Goal: Task Accomplishment & Management: Complete application form

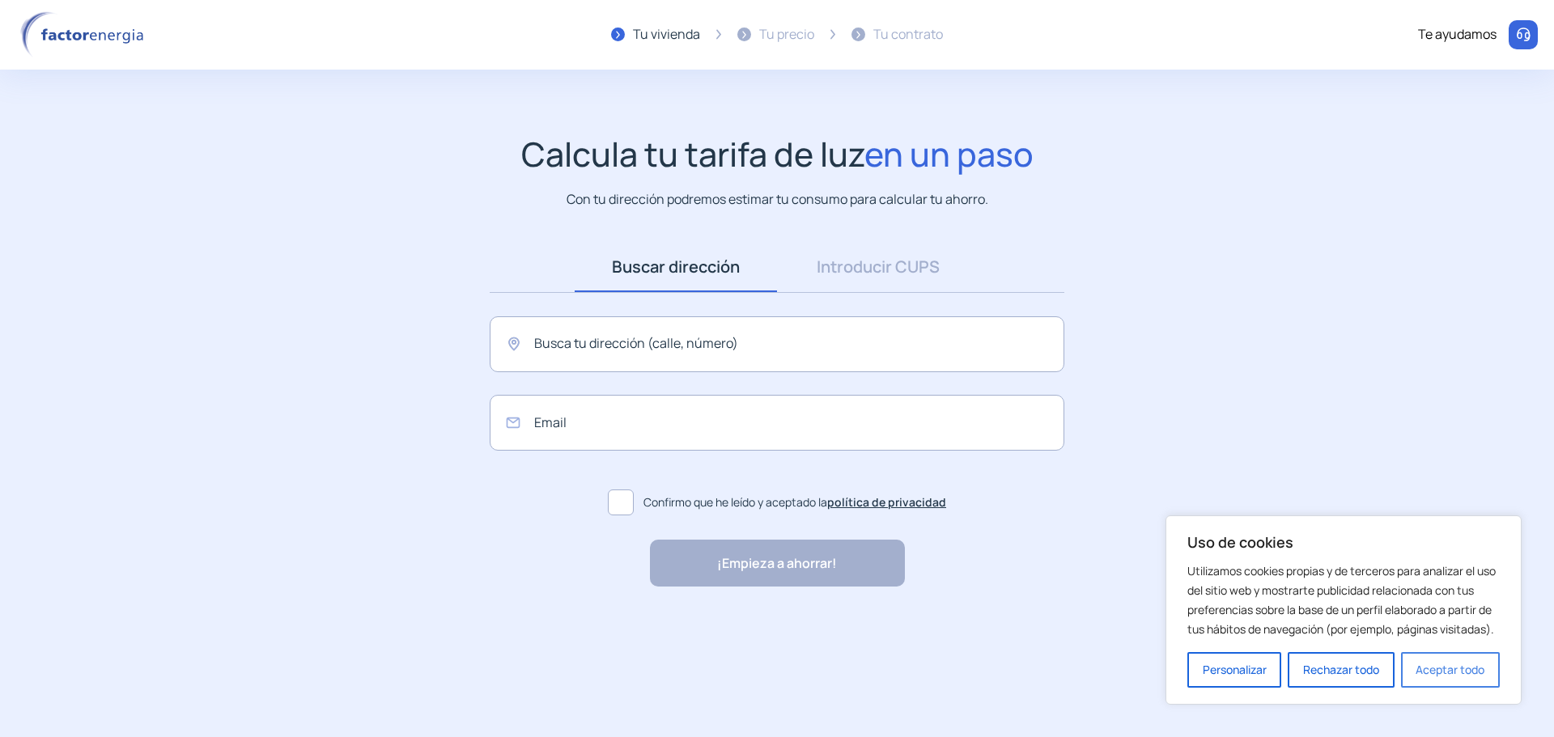
click at [1409, 672] on button "Aceptar todo" at bounding box center [1450, 670] width 99 height 36
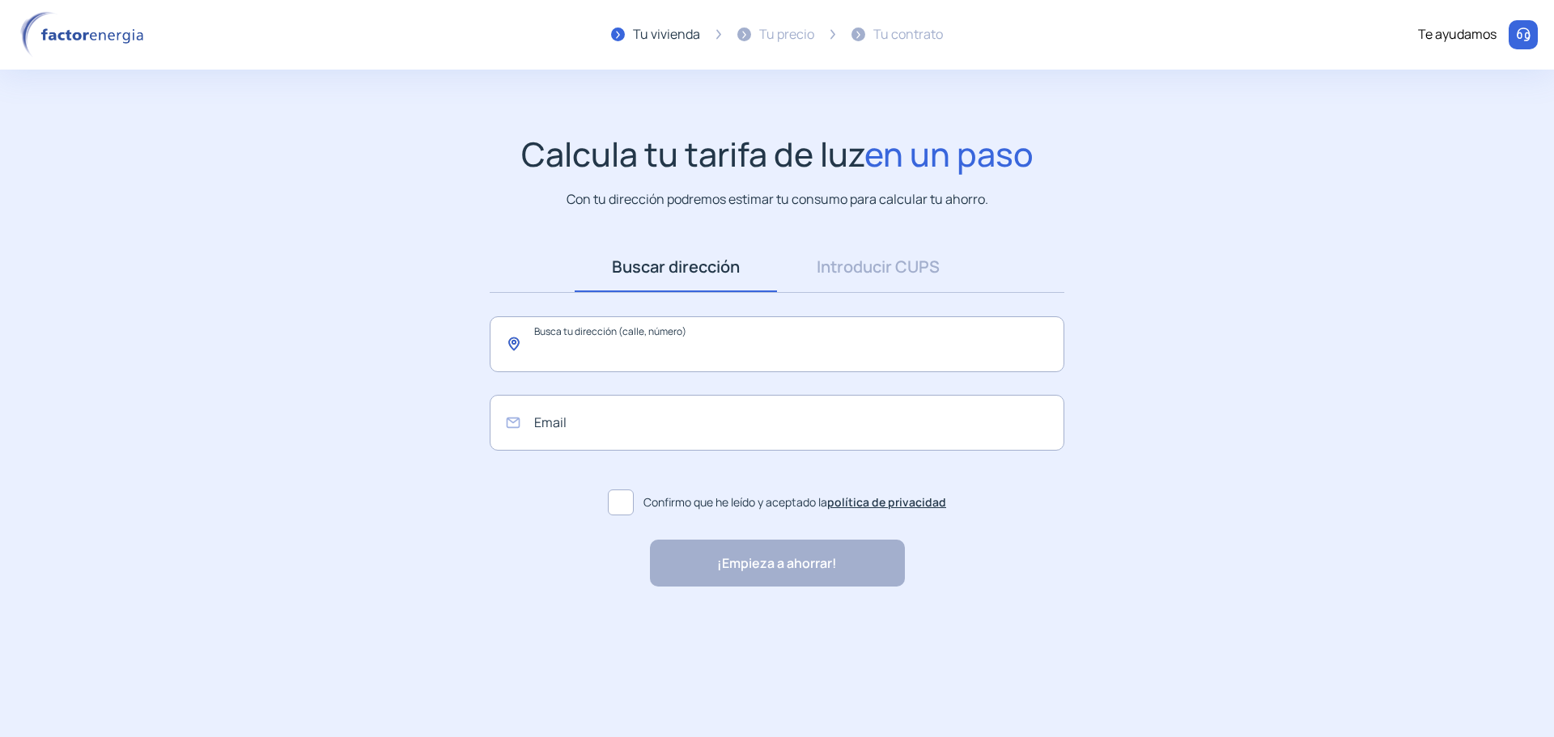
click at [734, 333] on input "text" at bounding box center [777, 344] width 575 height 56
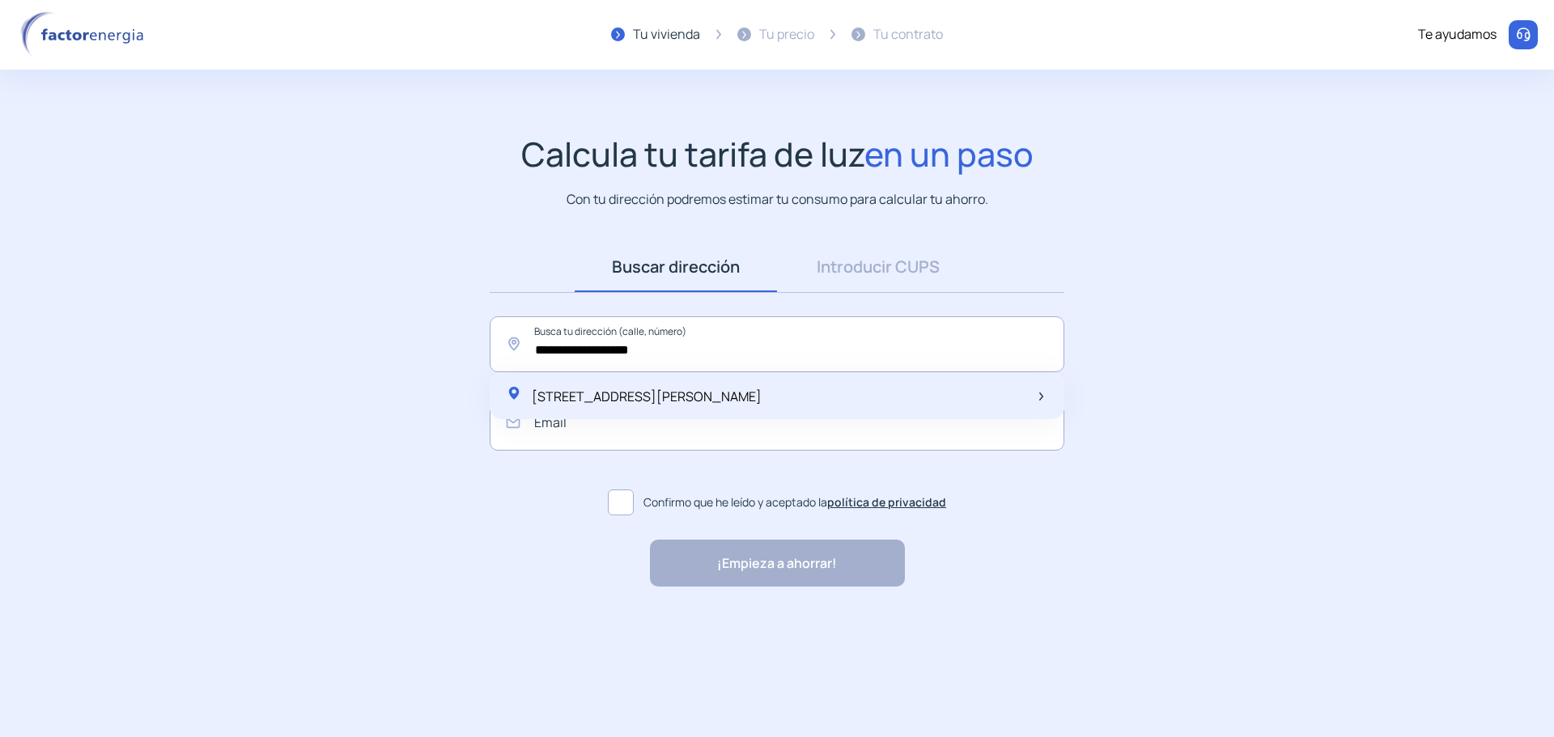
click at [701, 395] on span "[STREET_ADDRESS][PERSON_NAME]" at bounding box center [647, 397] width 230 height 18
type input "**********"
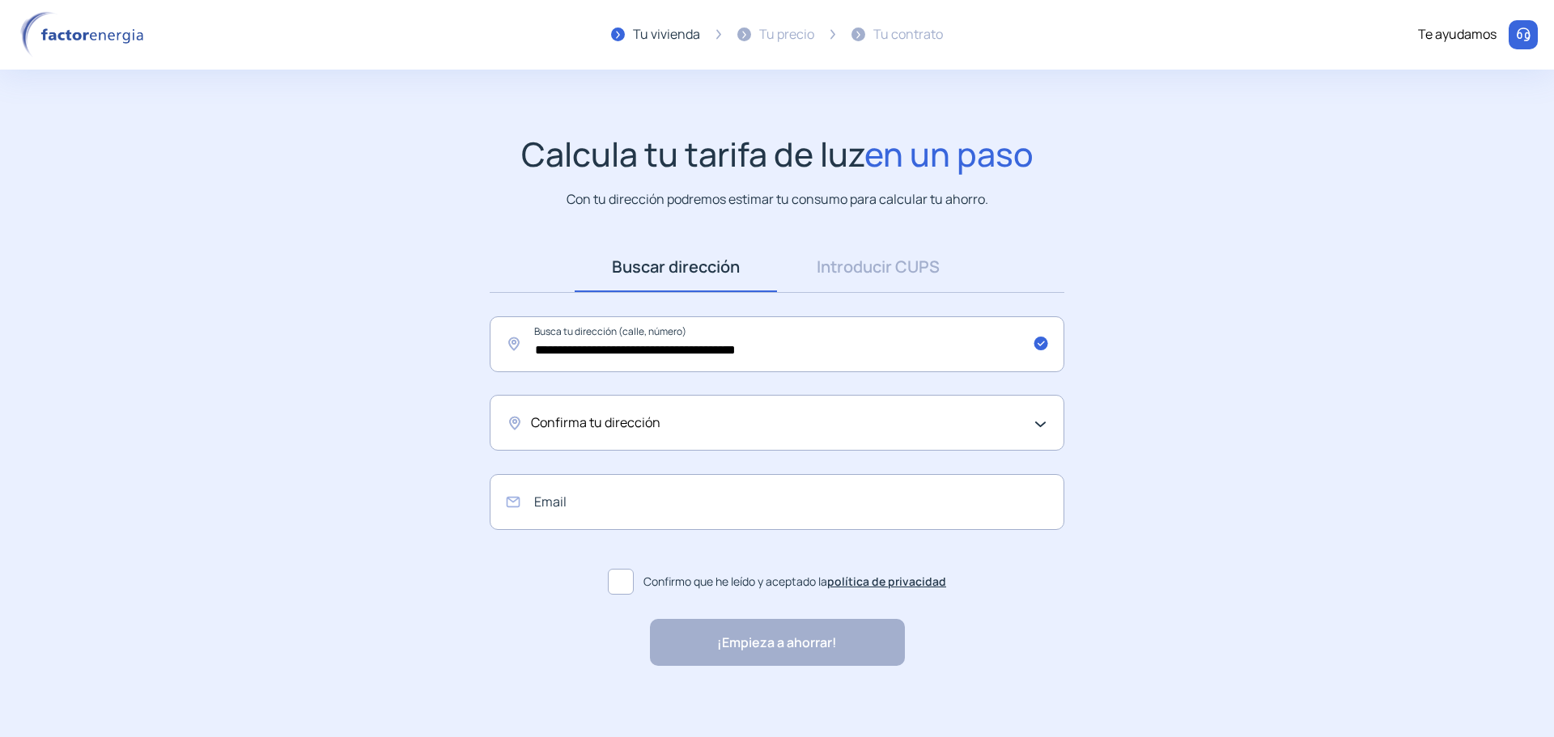
click at [765, 418] on div "Confirma tu dirección" at bounding box center [773, 423] width 484 height 21
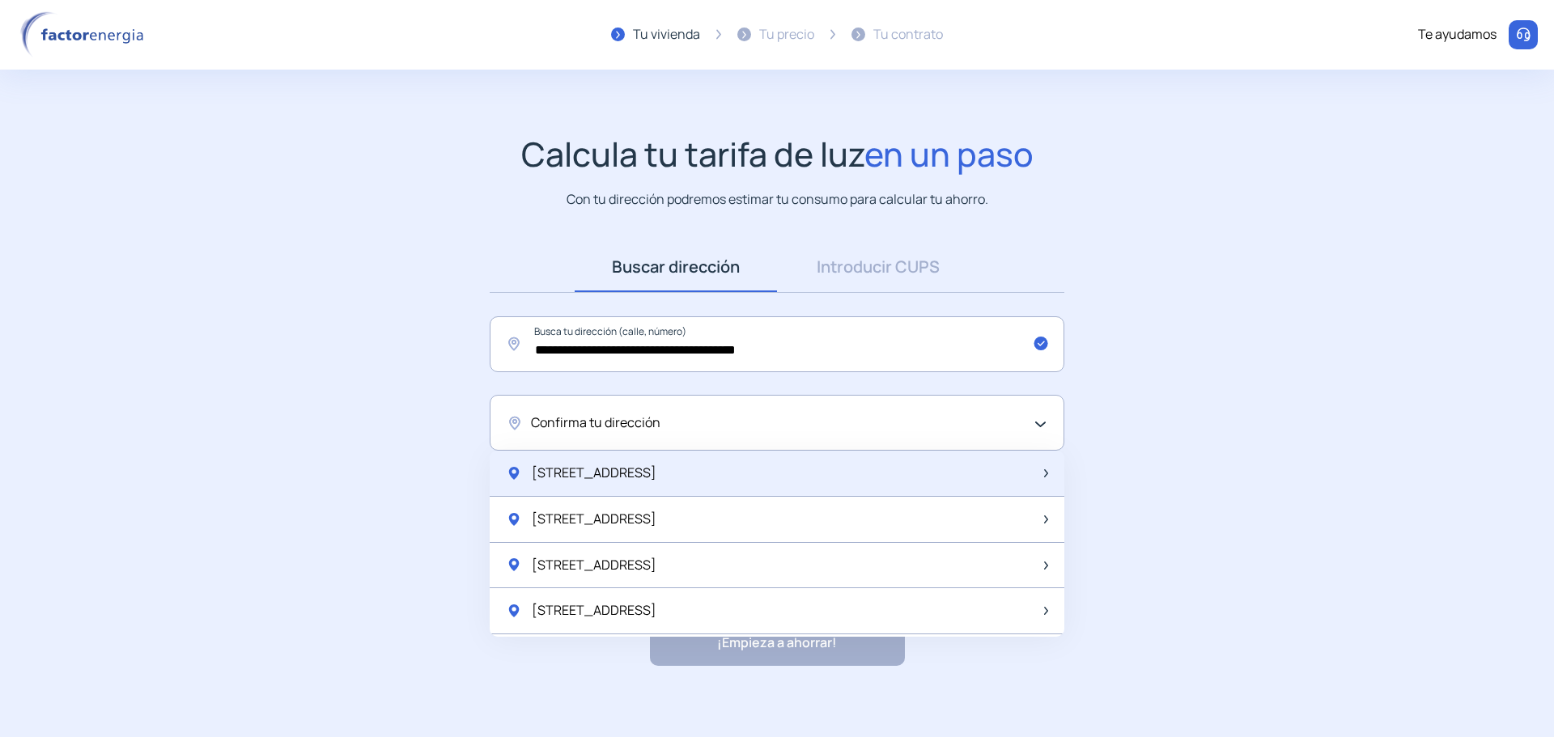
click at [740, 466] on div "[STREET_ADDRESS]" at bounding box center [777, 474] width 575 height 46
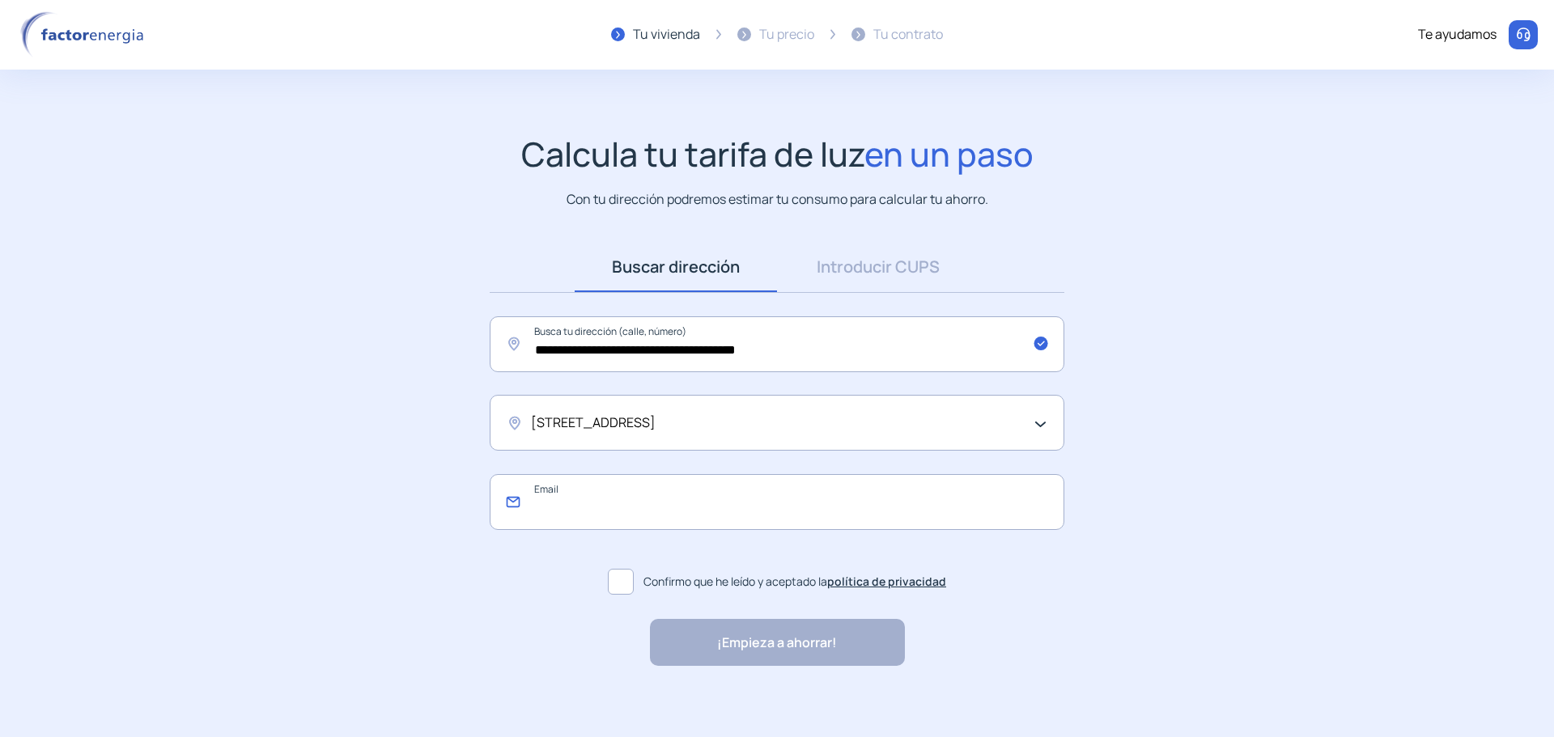
click at [762, 499] on input "email" at bounding box center [777, 502] width 575 height 56
type input "*"
type input "**********"
click at [626, 578] on span at bounding box center [621, 582] width 26 height 26
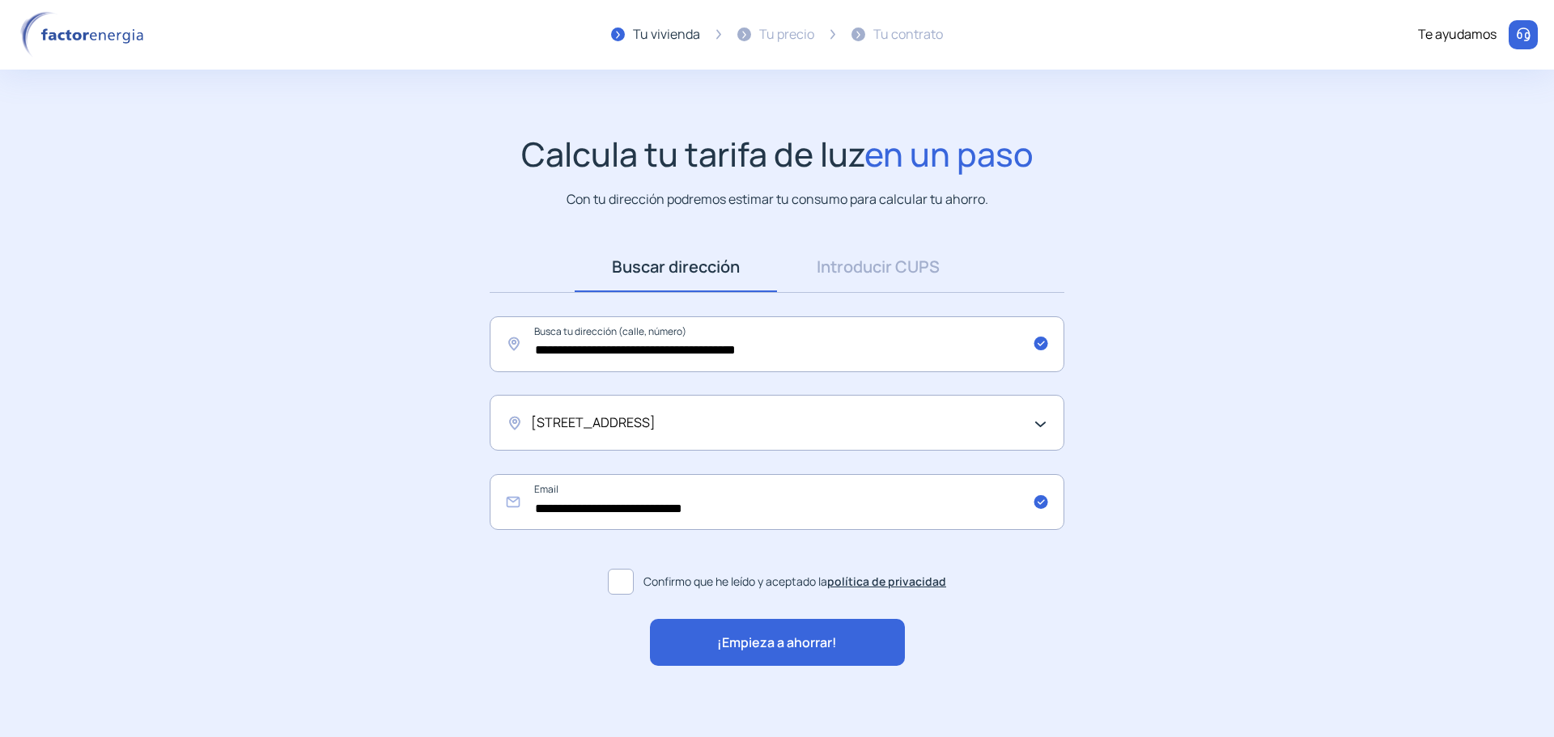
click at [738, 643] on span "¡Empieza a ahorrar!" at bounding box center [777, 643] width 120 height 21
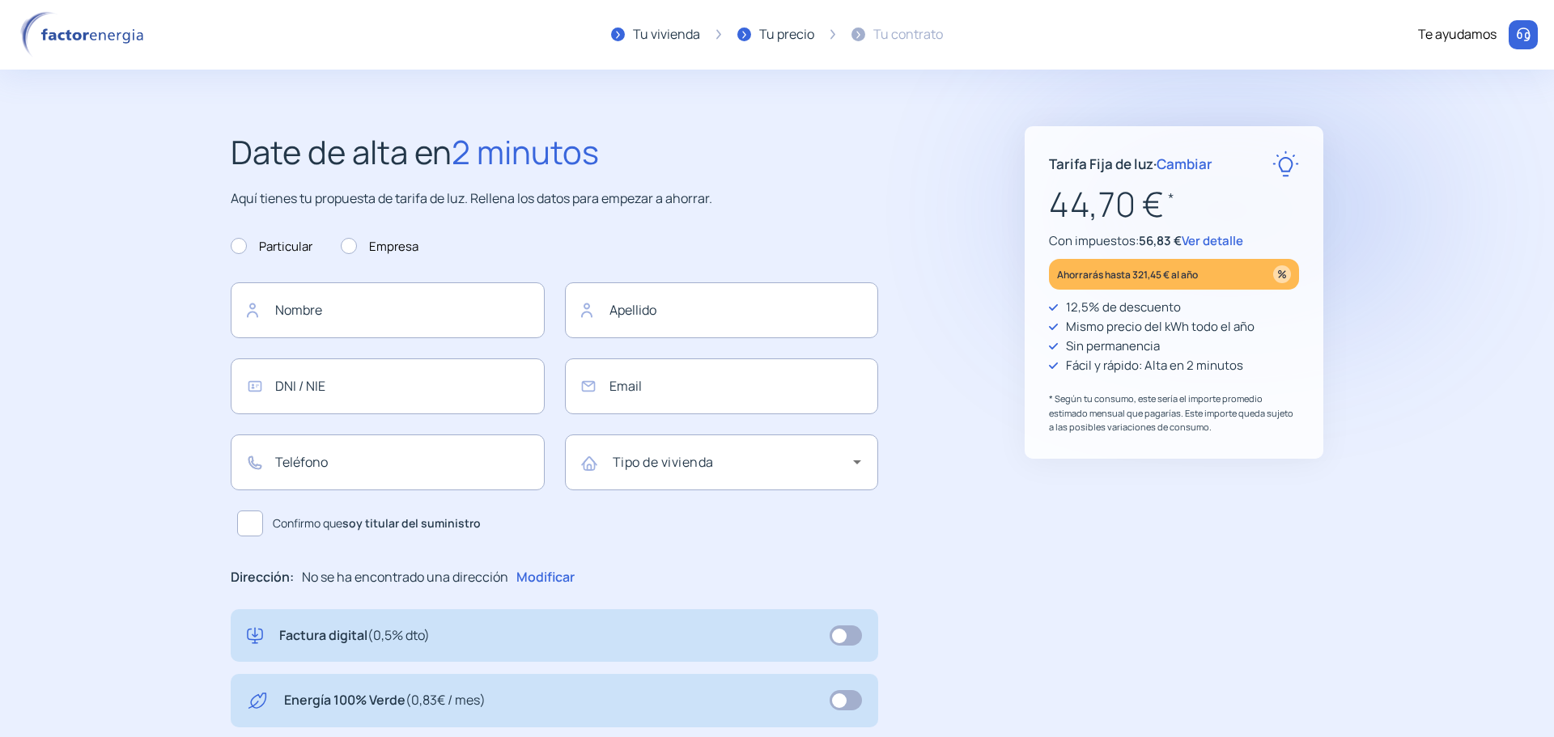
type input "**********"
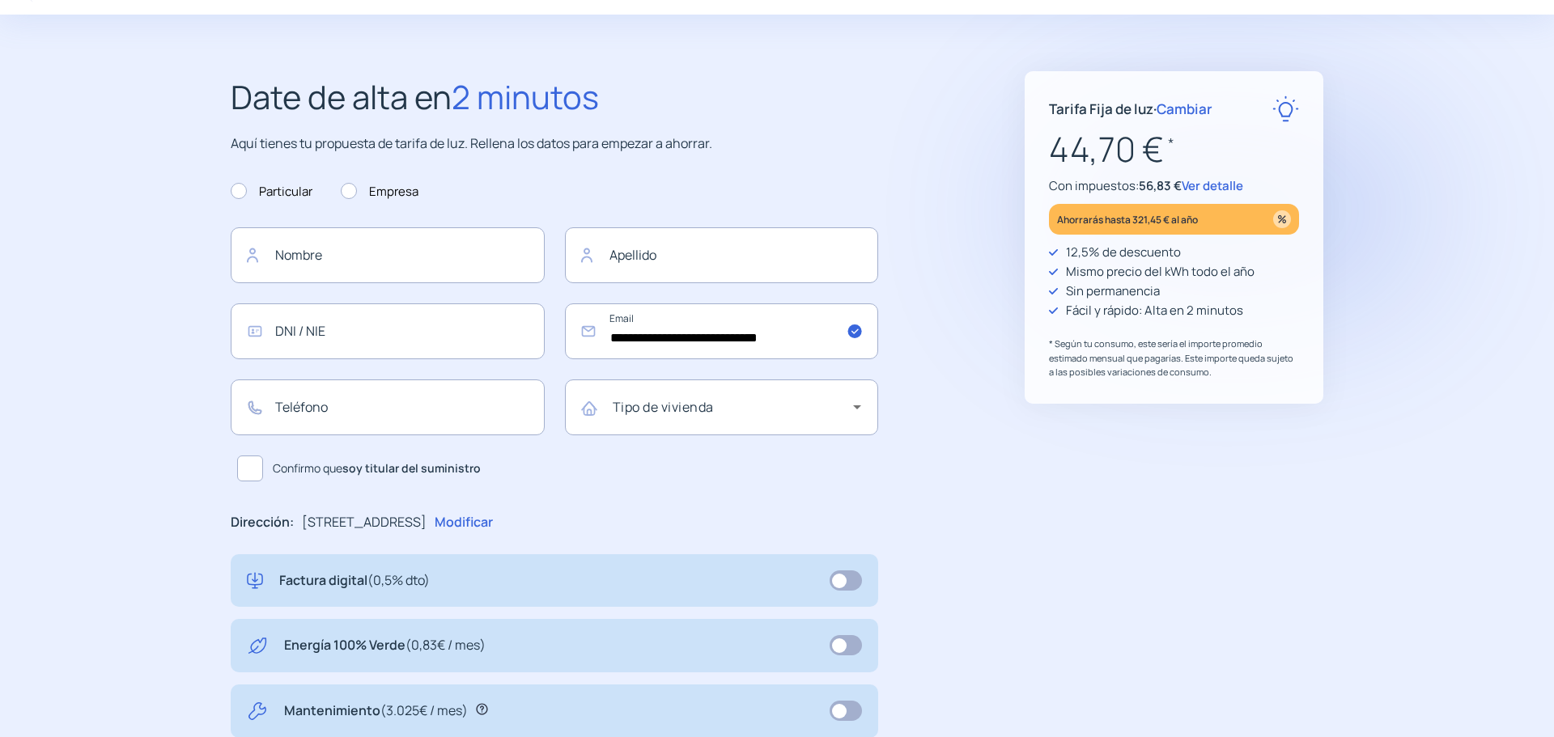
scroll to position [162, 0]
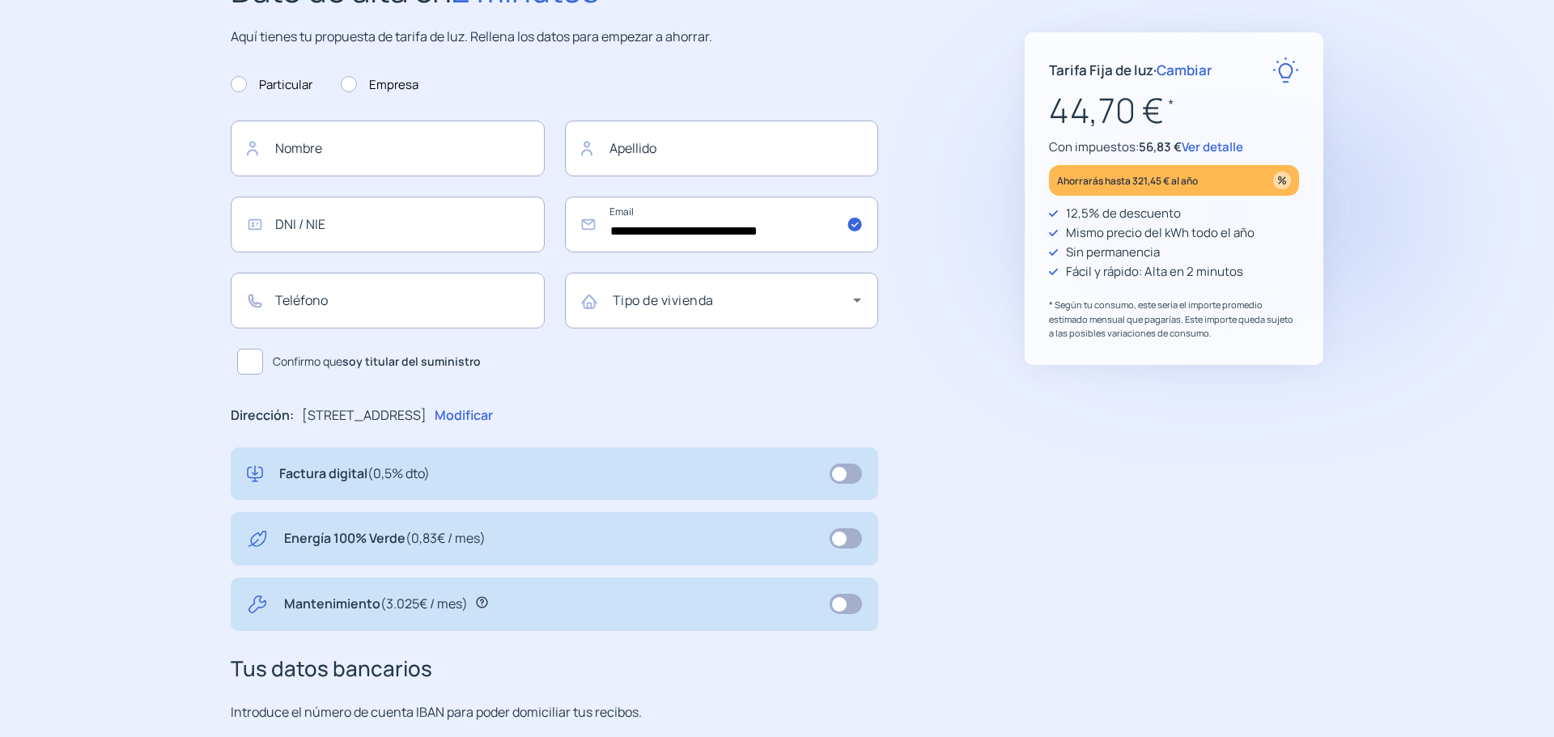
click at [477, 605] on icon at bounding box center [481, 602] width 11 height 11
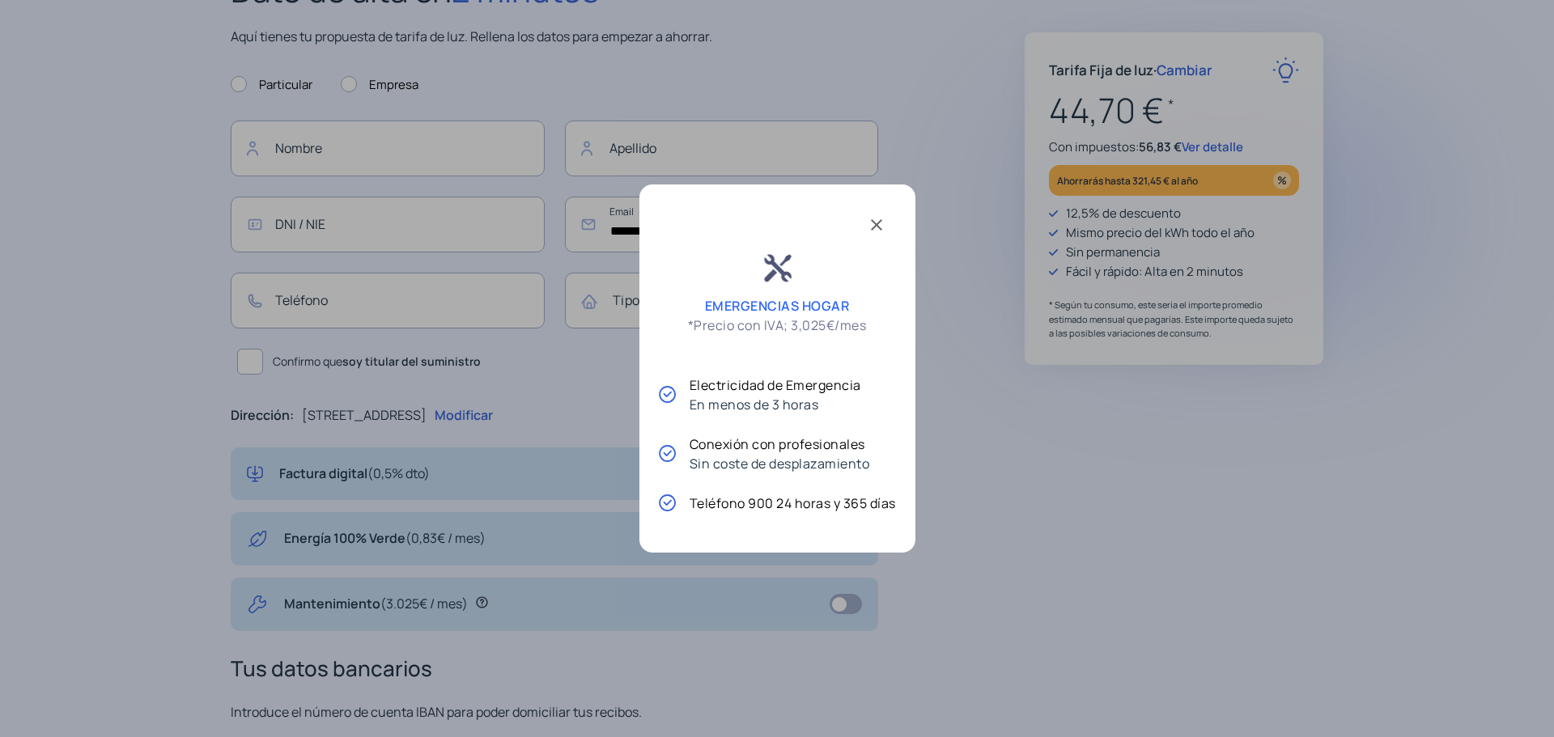
scroll to position [0, 0]
click at [1351, 503] on div at bounding box center [777, 368] width 1554 height 737
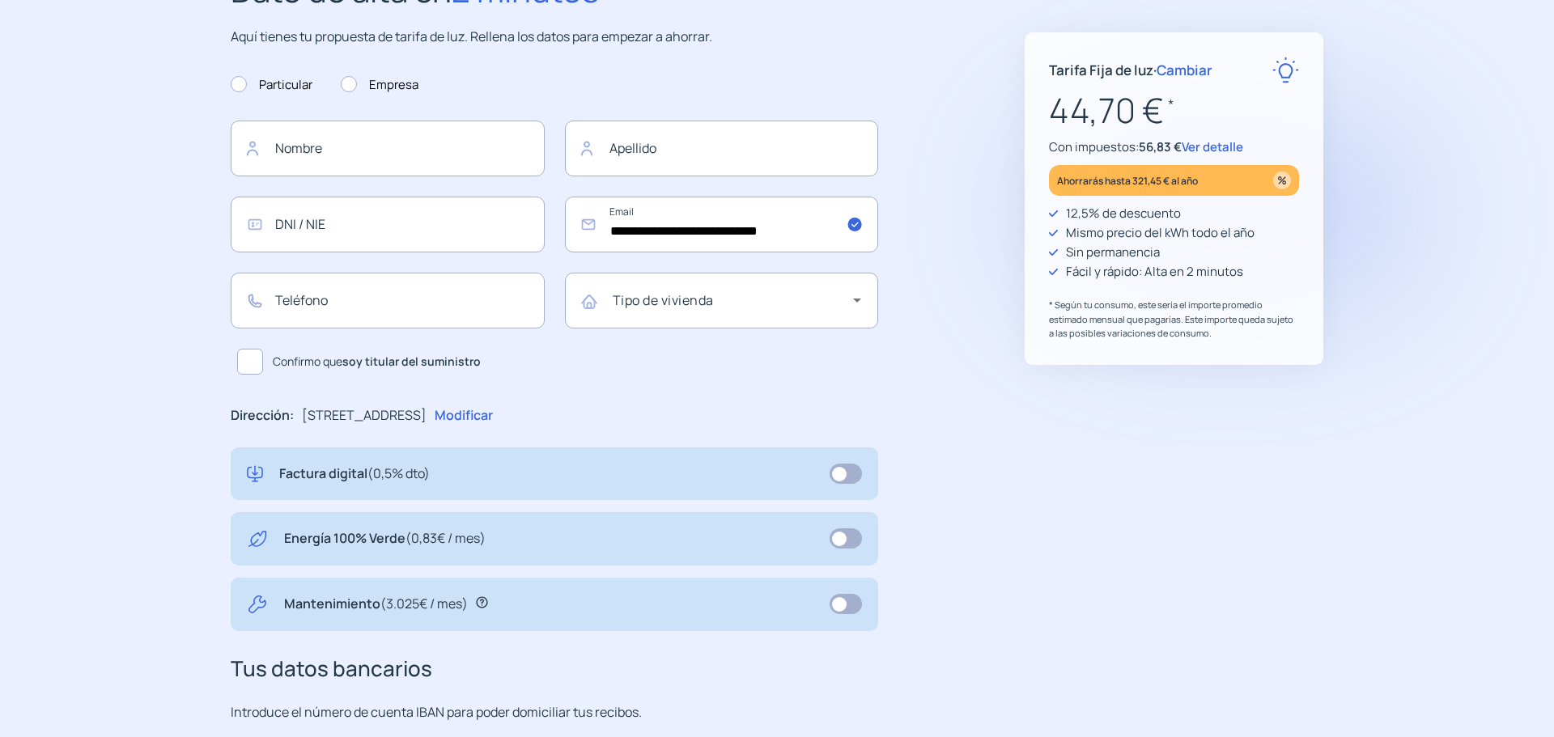
scroll to position [162, 0]
